Goal: Communication & Community: Share content

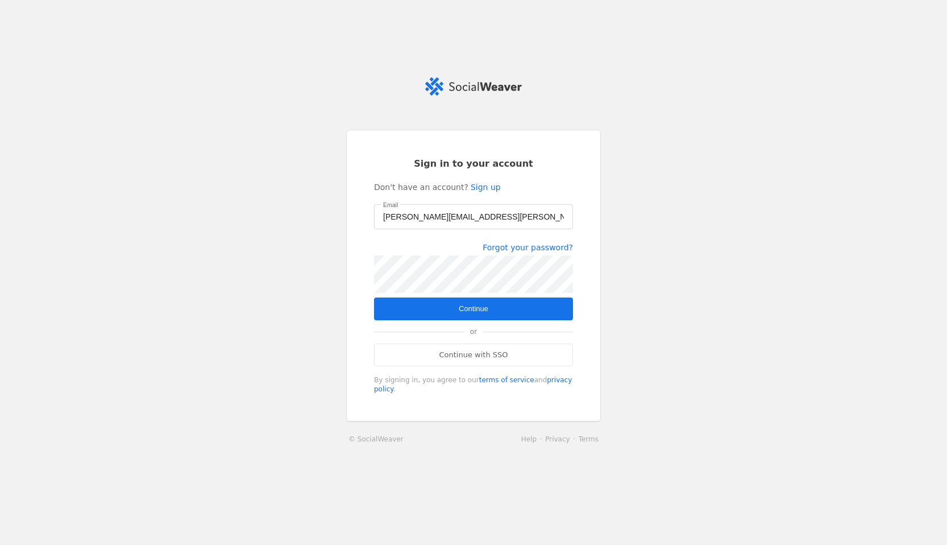
click at [494, 318] on span "submit" at bounding box center [473, 308] width 199 height 23
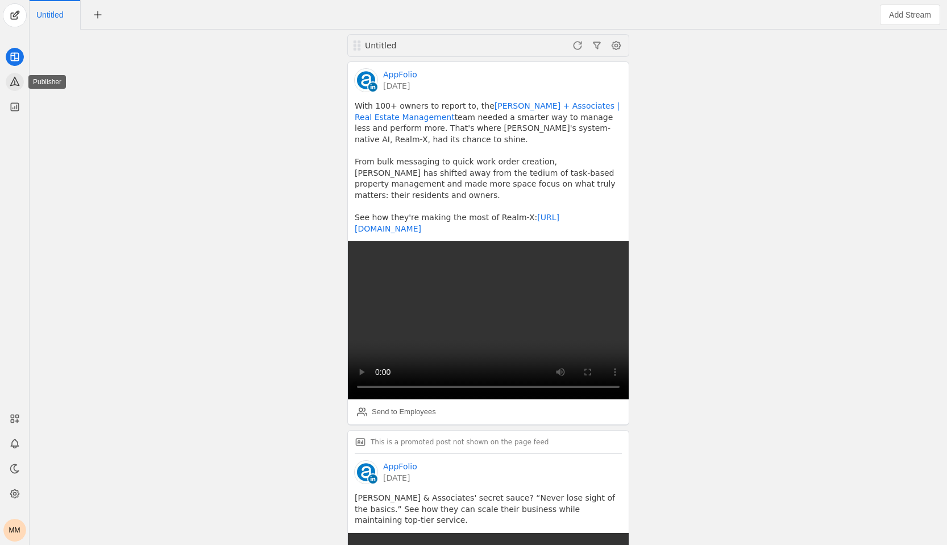
click at [17, 80] on icon at bounding box center [14, 81] width 11 height 11
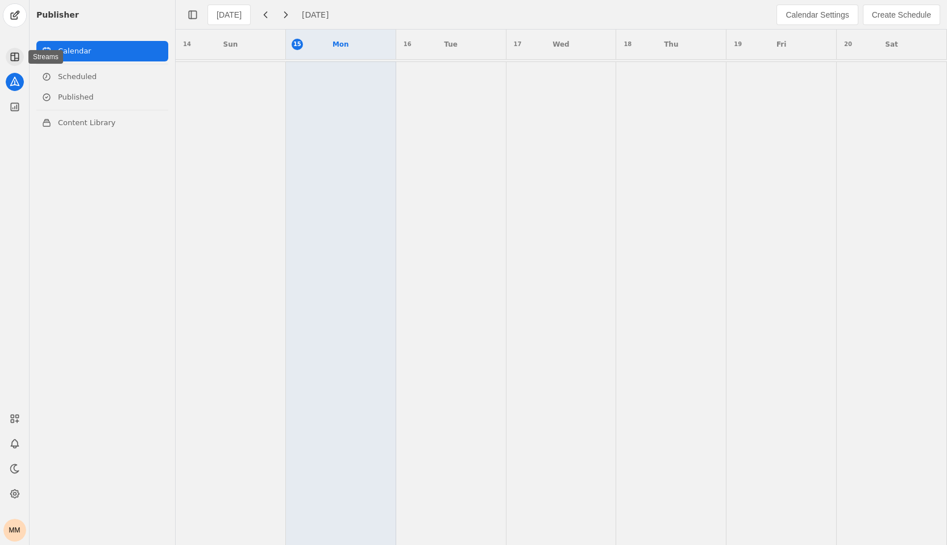
click at [14, 63] on app-icon at bounding box center [15, 57] width 18 height 18
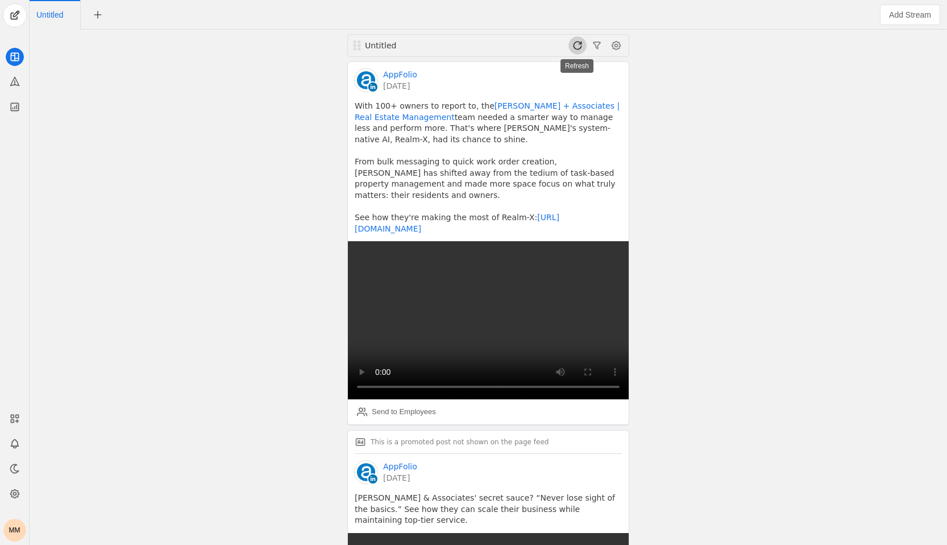
click at [577, 47] on span at bounding box center [577, 45] width 18 height 18
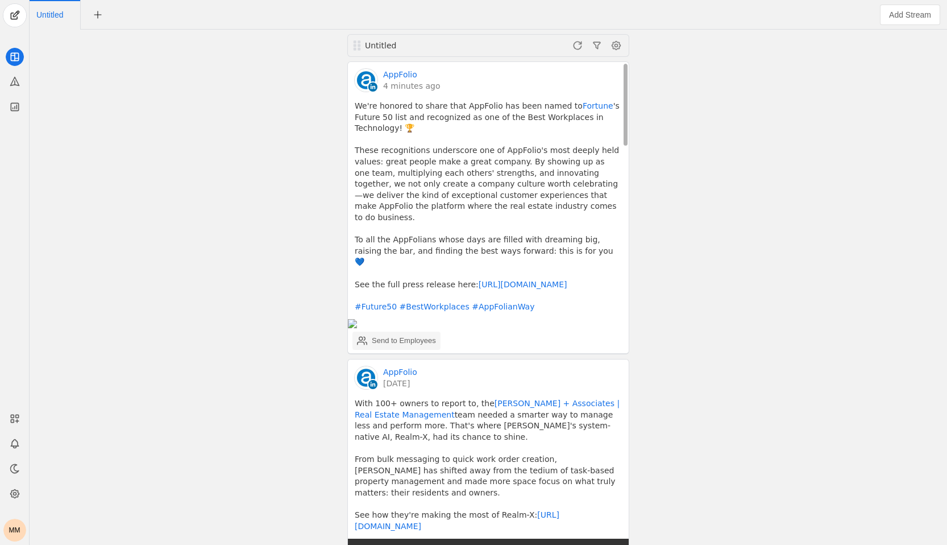
click at [409, 335] on div "Send to Employees" at bounding box center [404, 340] width 64 height 11
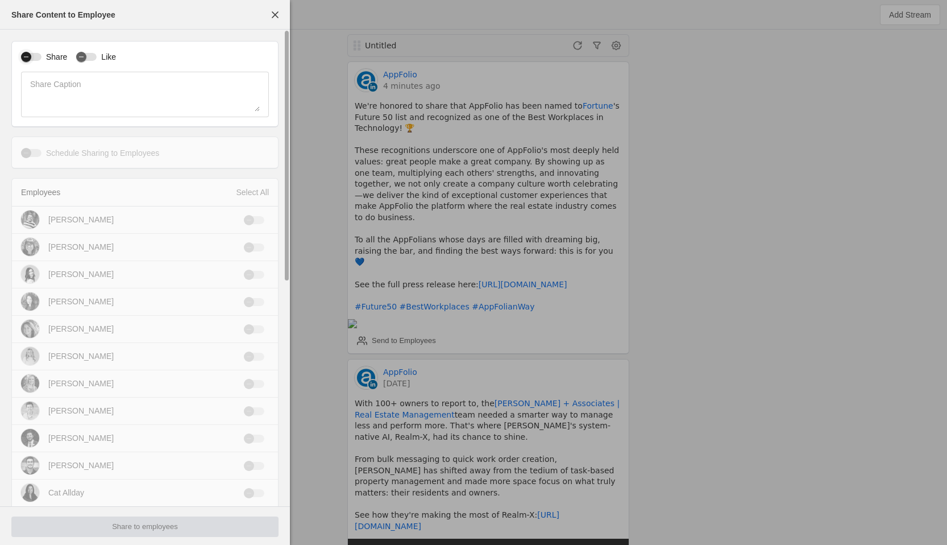
click at [41, 53] on button "Share" at bounding box center [31, 57] width 20 height 8
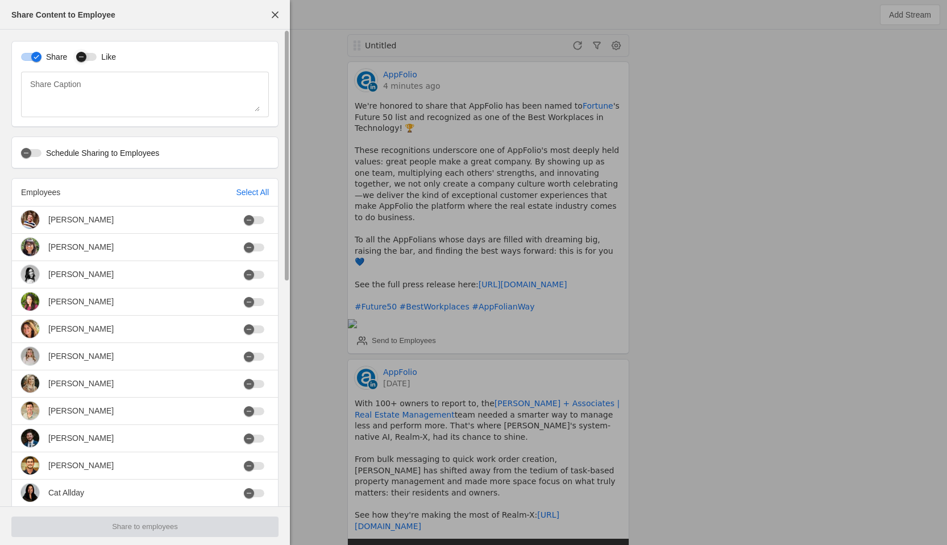
click at [89, 55] on div "button" at bounding box center [81, 57] width 16 height 16
click at [248, 189] on div "Select All" at bounding box center [252, 191] width 33 height 11
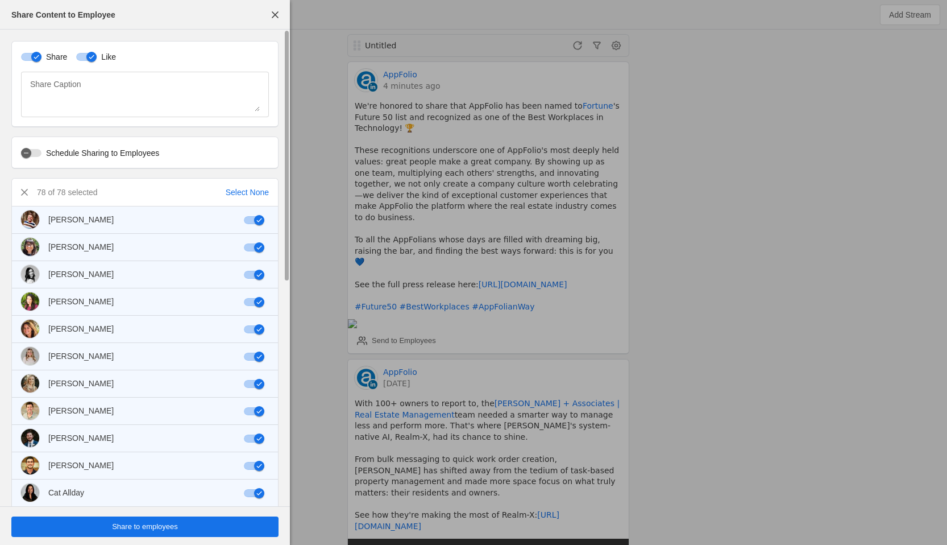
click at [222, 520] on span "undefined" at bounding box center [144, 526] width 267 height 20
